Goal: Task Accomplishment & Management: Use online tool/utility

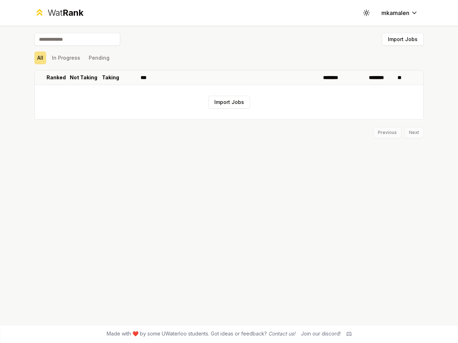
click at [366, 13] on icon at bounding box center [365, 12] width 7 height 7
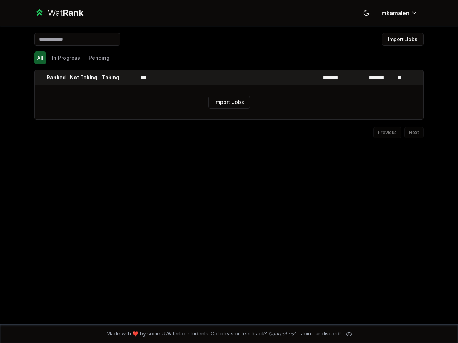
click at [402, 39] on button "Import Jobs" at bounding box center [402, 39] width 42 height 13
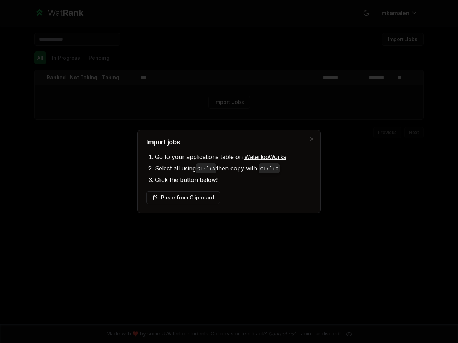
click at [40, 58] on div at bounding box center [229, 171] width 458 height 343
click at [66, 58] on div at bounding box center [229, 171] width 458 height 343
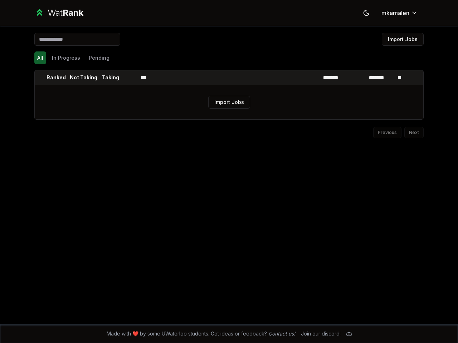
click at [99, 58] on button "Pending" at bounding box center [99, 57] width 26 height 13
click at [40, 78] on th at bounding box center [40, 77] width 11 height 14
click at [56, 78] on p "Ranked" at bounding box center [55, 77] width 19 height 7
click at [83, 78] on p "Not Taking" at bounding box center [84, 77] width 28 height 7
click at [110, 78] on p "Taking" at bounding box center [110, 77] width 17 height 7
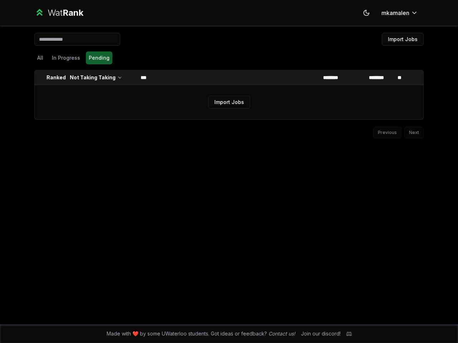
click at [129, 78] on th at bounding box center [128, 77] width 17 height 14
